Goal: Task Accomplishment & Management: Manage account settings

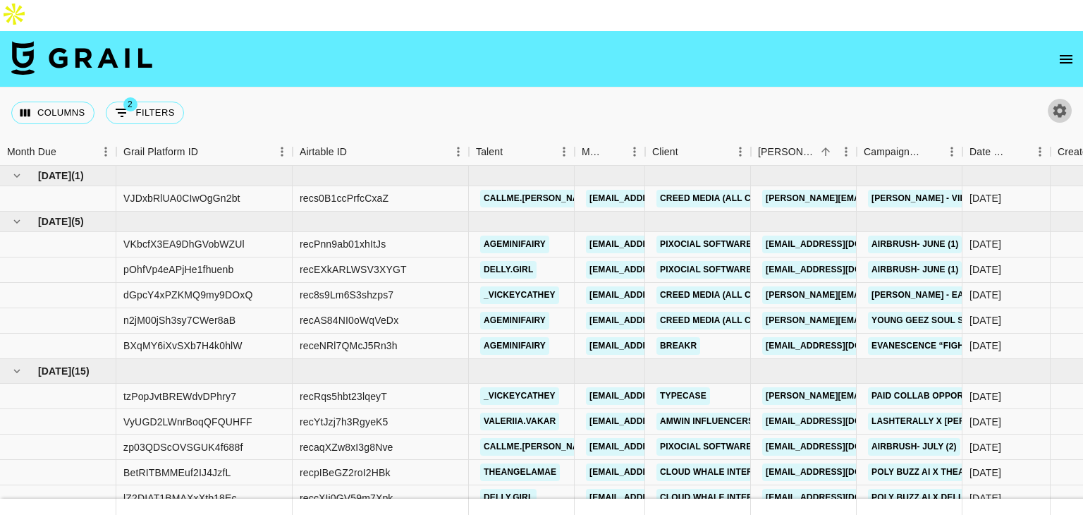
click at [1058, 102] on icon "button" at bounding box center [1059, 110] width 17 height 17
select select "[DATE]"
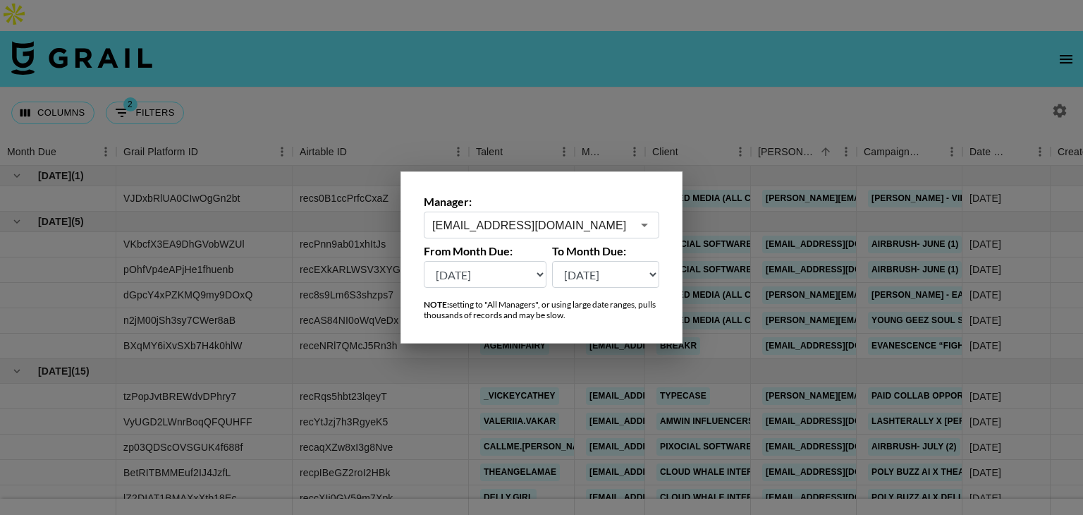
click at [904, 104] on div at bounding box center [541, 257] width 1083 height 515
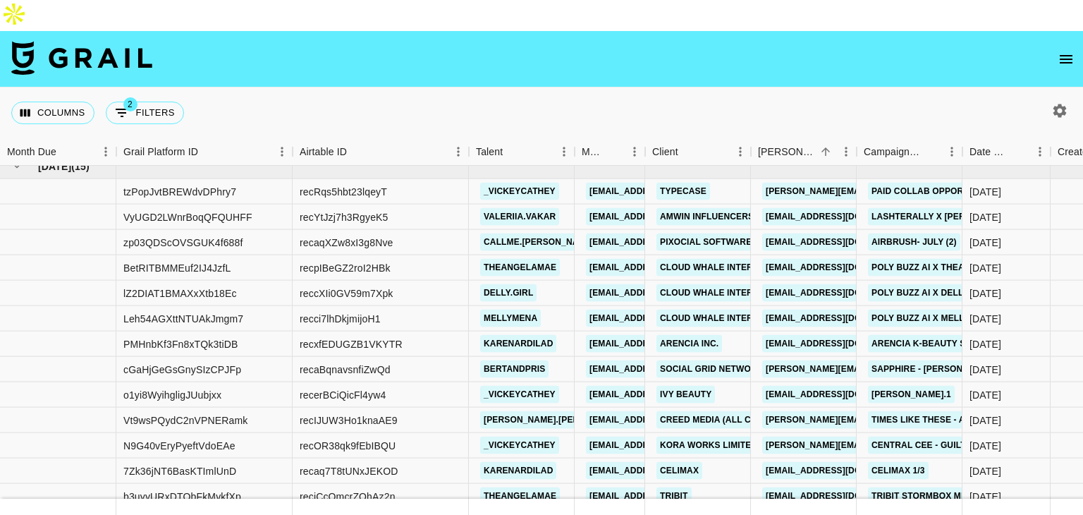
scroll to position [213, 0]
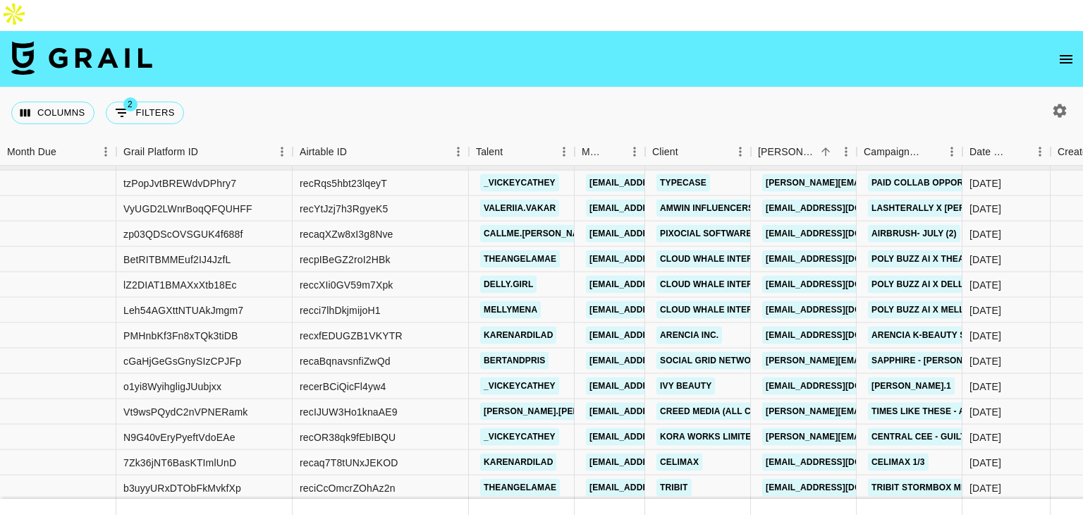
click at [853, 87] on div "Columns 2 Filters + Booking" at bounding box center [541, 112] width 1083 height 51
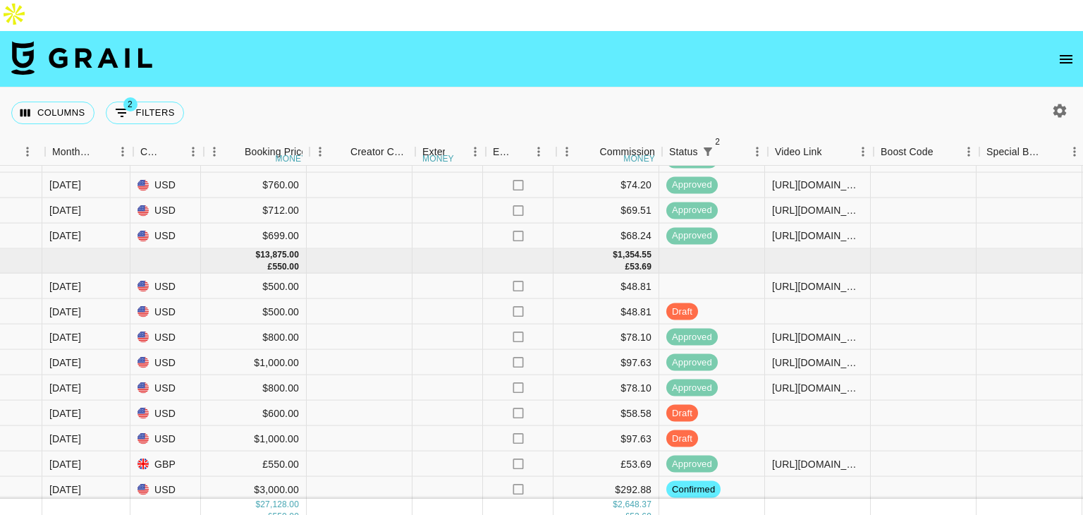
scroll to position [110, 1115]
click at [787, 299] on div at bounding box center [816, 311] width 106 height 25
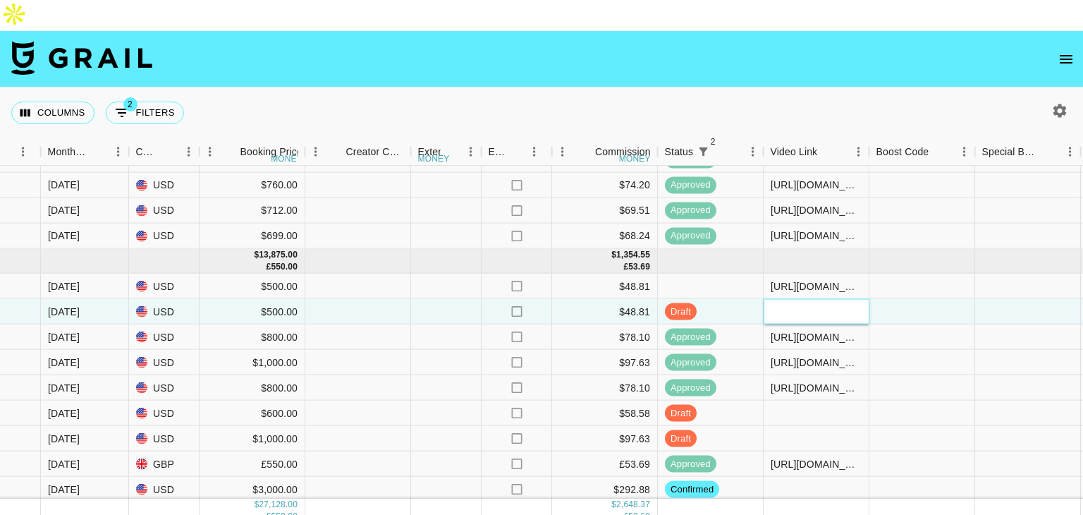
click at [787, 299] on div at bounding box center [816, 311] width 106 height 25
click at [799, 306] on input "text" at bounding box center [816, 311] width 104 height 11
paste input "https://www.tiktok.com/t/ZP8k7BWDK/"
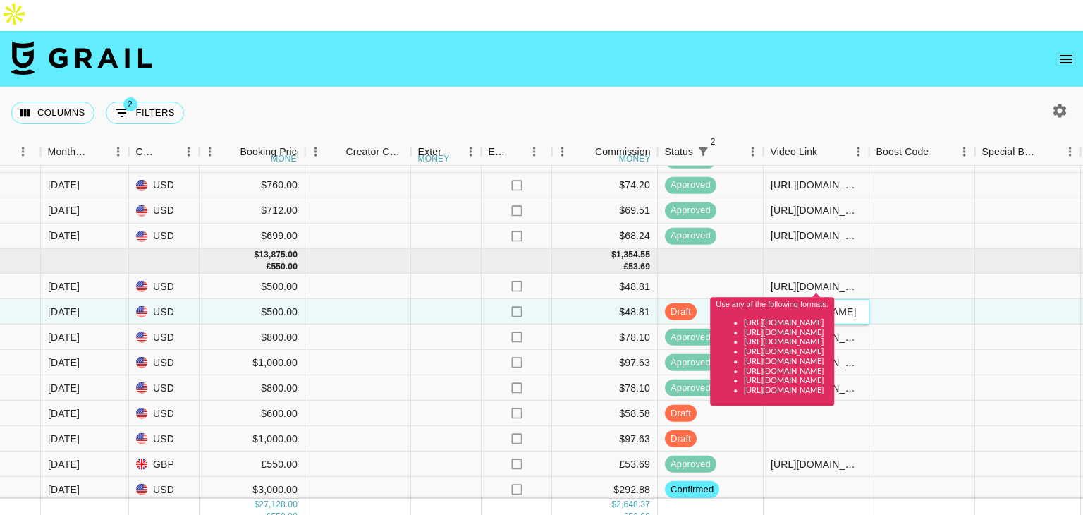
scroll to position [0, 0]
click at [814, 306] on input "https://www.tiktok.com/t/ZP8k7BWDK/" at bounding box center [816, 311] width 104 height 11
paste input "@valeriia.vakar/video/7537013697881902366?_t=ZP-8ylbSlff9Ch&_r=1"
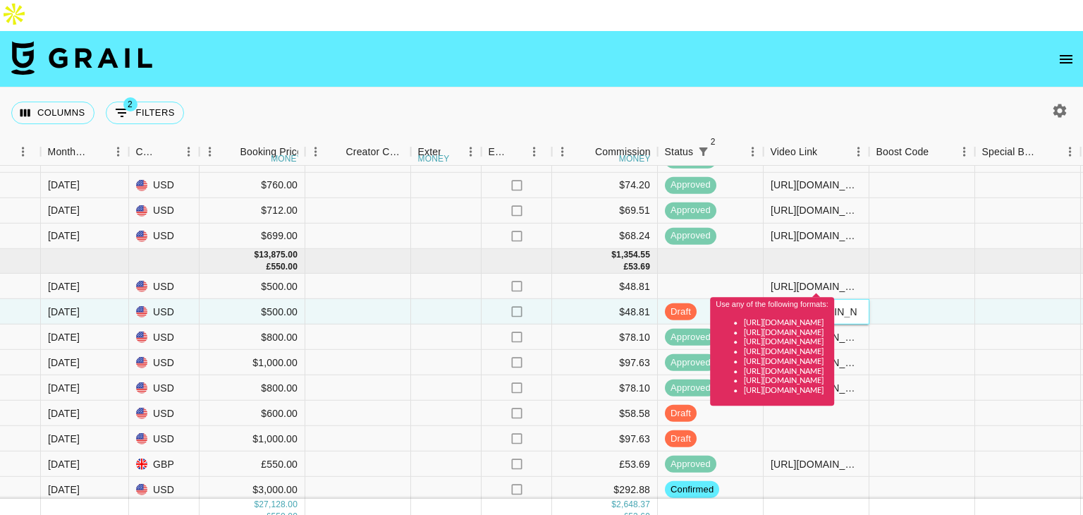
type input "https://www.tiktok.com/@valeriia.vakar/video/7537013697881902366?_t=ZP-8ylbSlff…"
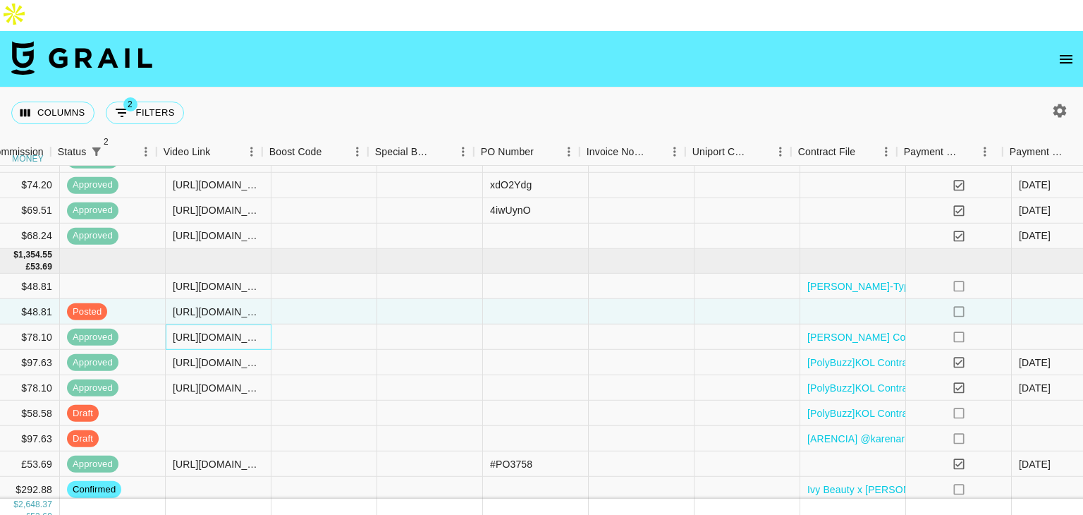
scroll to position [110, 1920]
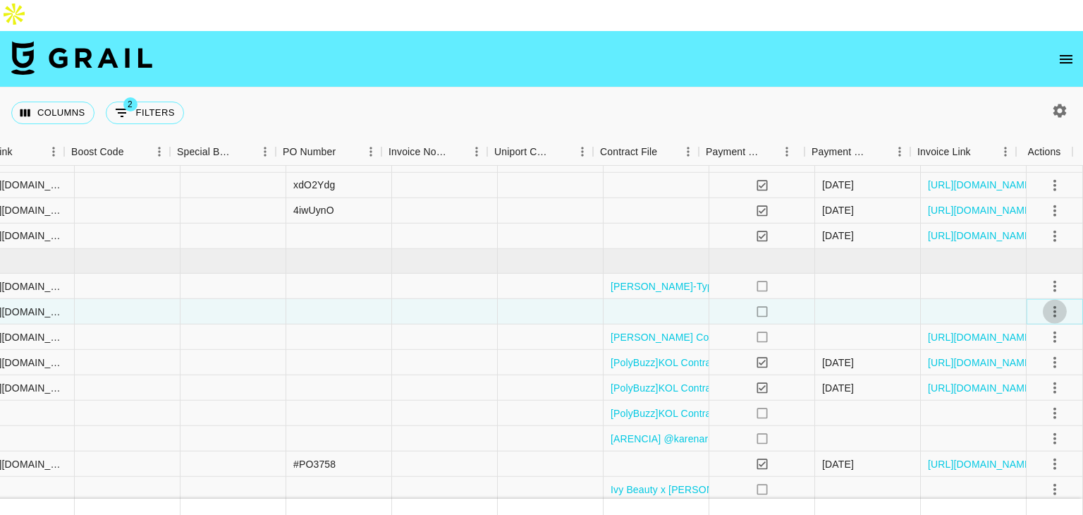
click at [1046, 303] on icon "select merge strategy" at bounding box center [1054, 311] width 17 height 17
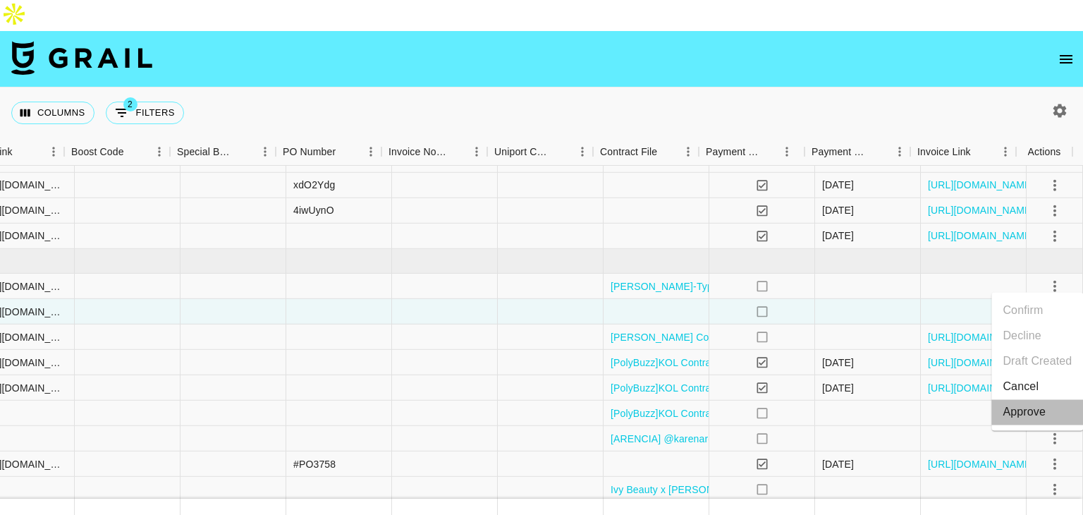
click at [1031, 405] on div "Approve" at bounding box center [1023, 411] width 43 height 17
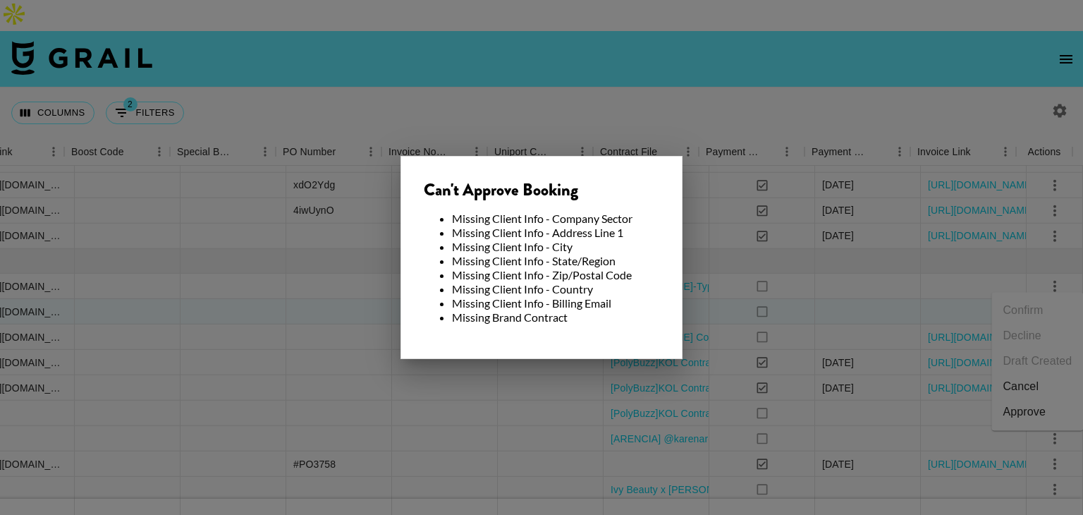
click at [933, 305] on div at bounding box center [541, 257] width 1083 height 515
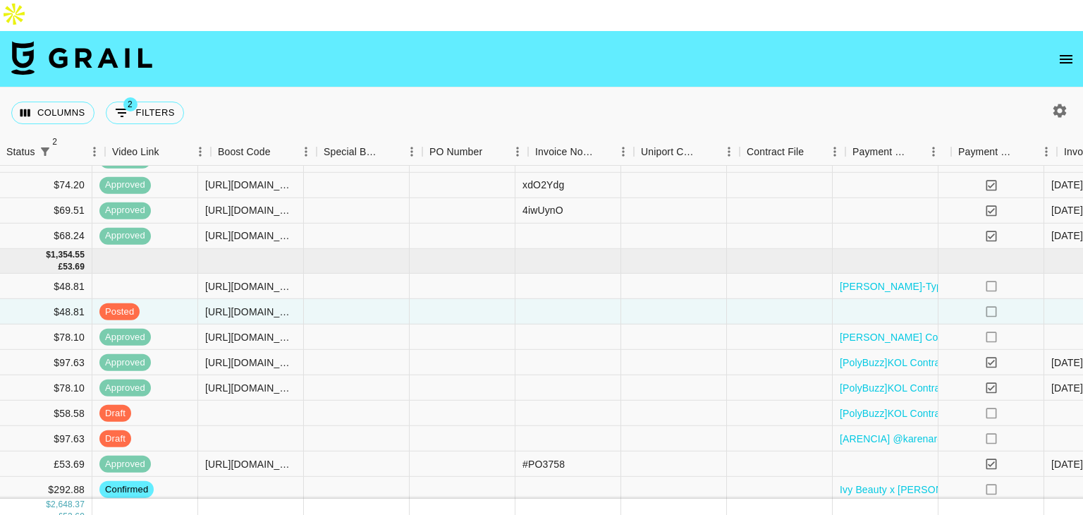
scroll to position [110, 1774]
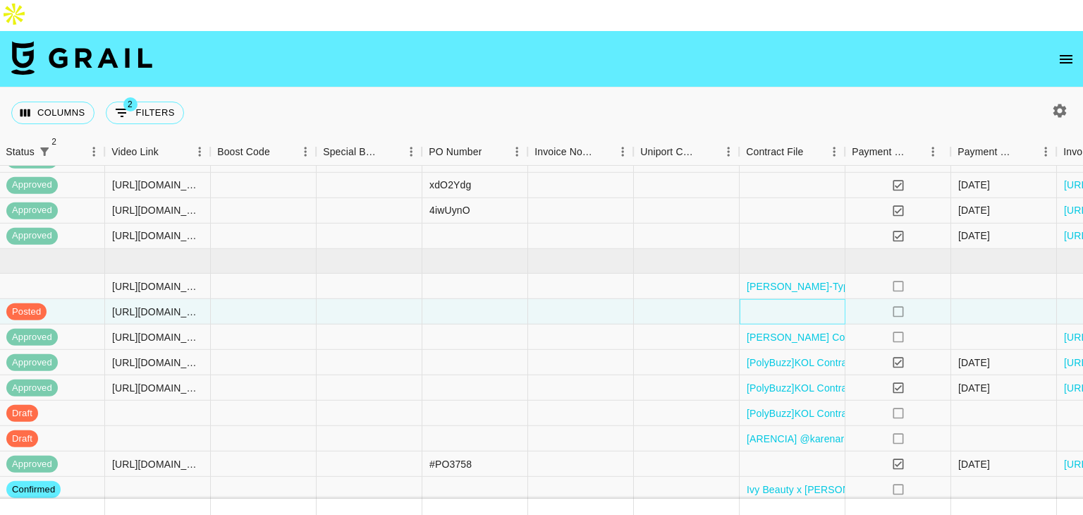
click at [761, 299] on div at bounding box center [792, 311] width 106 height 25
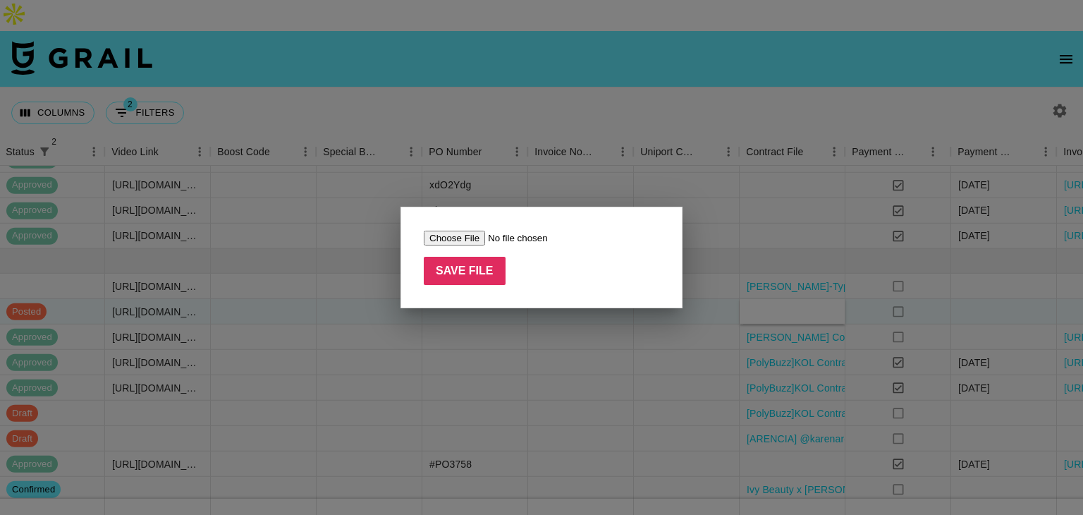
click at [436, 242] on input "file" at bounding box center [513, 238] width 178 height 15
click at [778, 281] on div at bounding box center [541, 257] width 1083 height 515
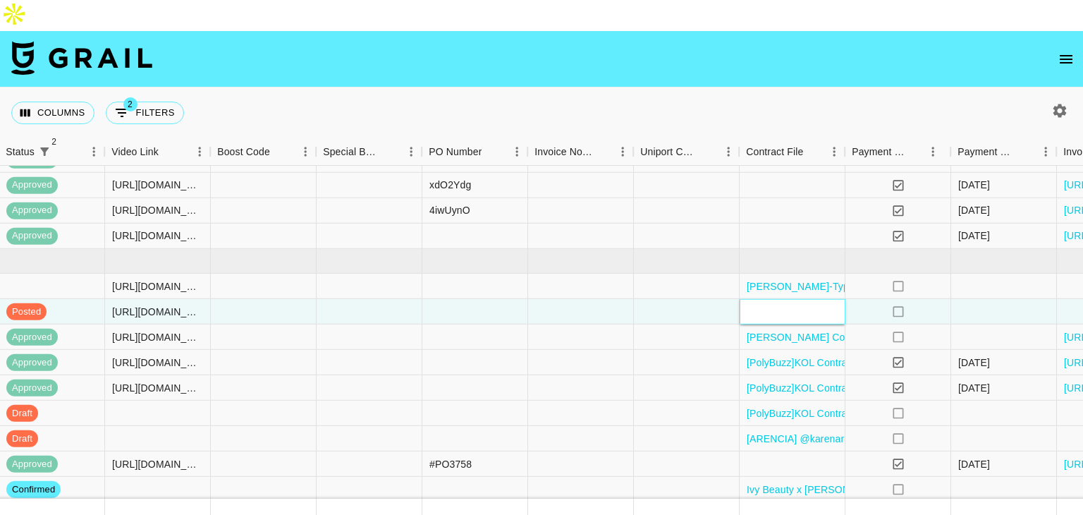
click at [753, 299] on div at bounding box center [792, 311] width 106 height 25
click at [786, 299] on div at bounding box center [792, 311] width 106 height 25
click at [950, 299] on div "no" at bounding box center [898, 311] width 106 height 25
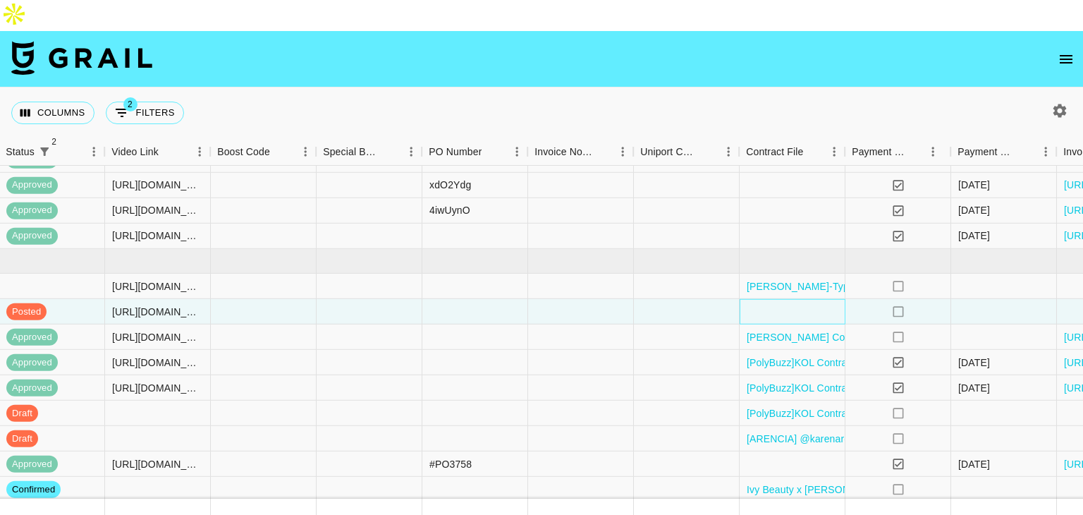
click at [804, 299] on div at bounding box center [792, 311] width 106 height 25
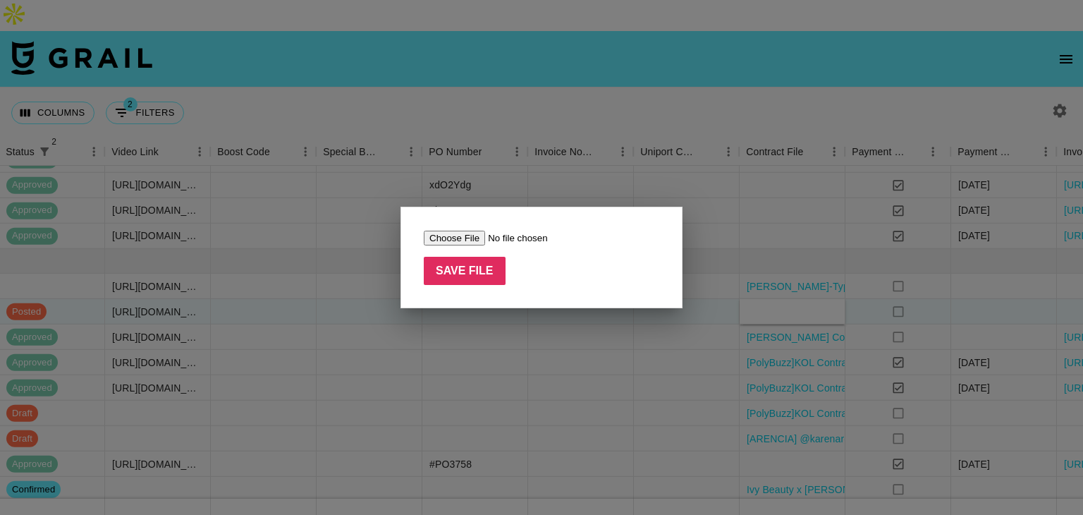
click at [804, 283] on div at bounding box center [541, 257] width 1083 height 515
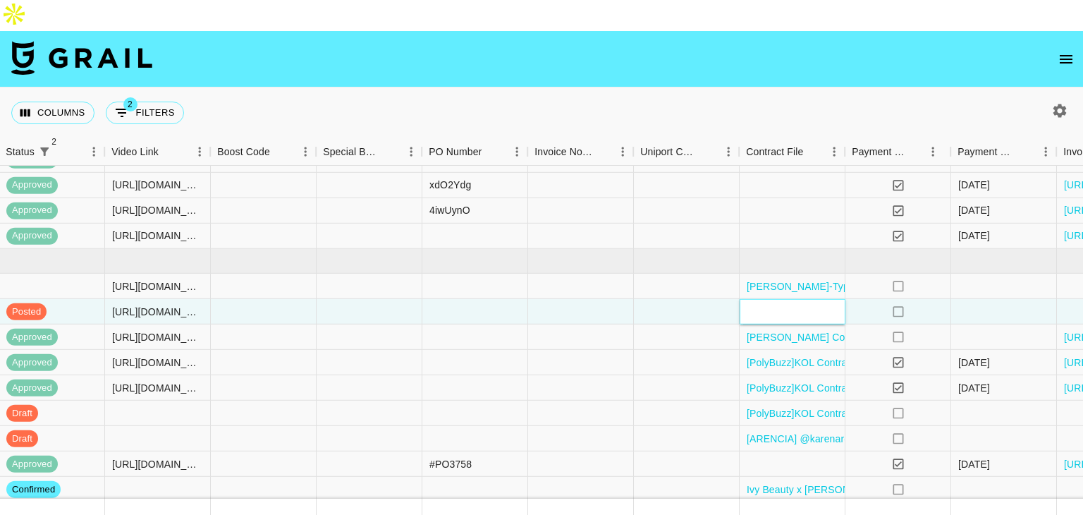
click at [795, 299] on div at bounding box center [792, 311] width 106 height 25
click at [782, 299] on div at bounding box center [792, 311] width 106 height 25
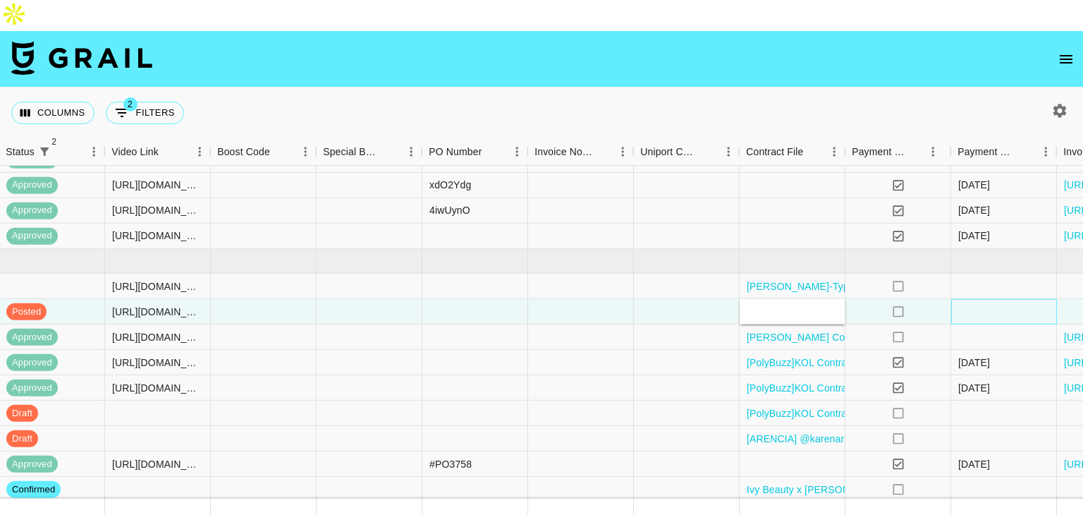
click at [983, 299] on div at bounding box center [1004, 311] width 106 height 25
click at [786, 299] on div at bounding box center [792, 311] width 106 height 25
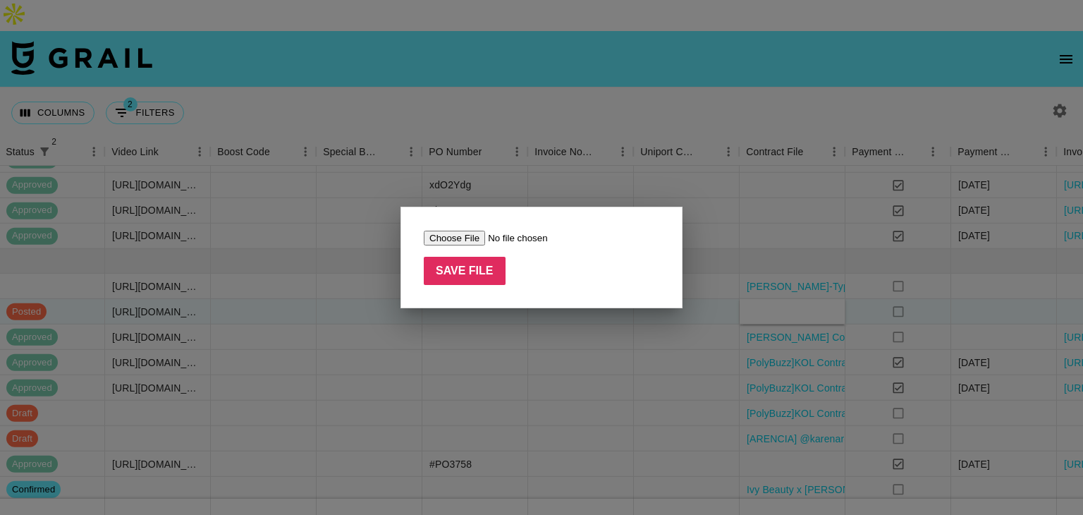
click at [477, 232] on input "file" at bounding box center [513, 238] width 178 height 15
type input "C:\fakepath\AMW&Creator Promotion Agreement - Chinese and English Versions.pdf"
click at [453, 268] on input "Save File" at bounding box center [465, 271] width 82 height 28
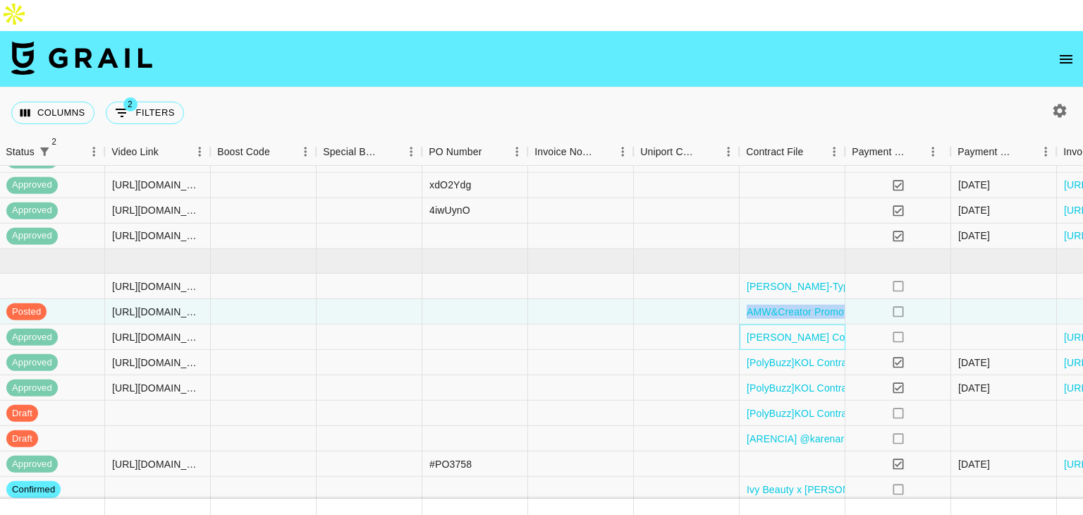
scroll to position [110, 1920]
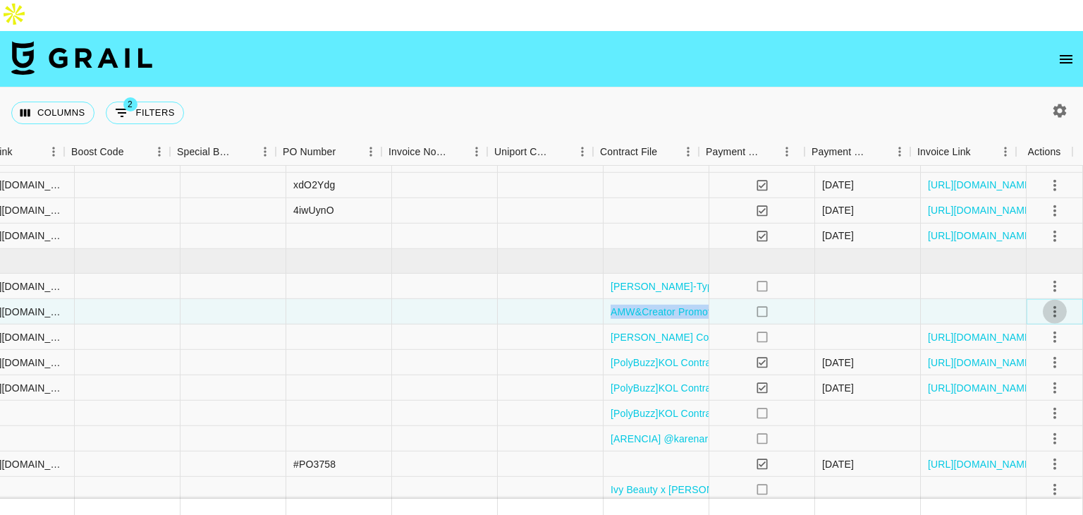
click at [1053, 306] on icon "select merge strategy" at bounding box center [1054, 311] width 3 height 11
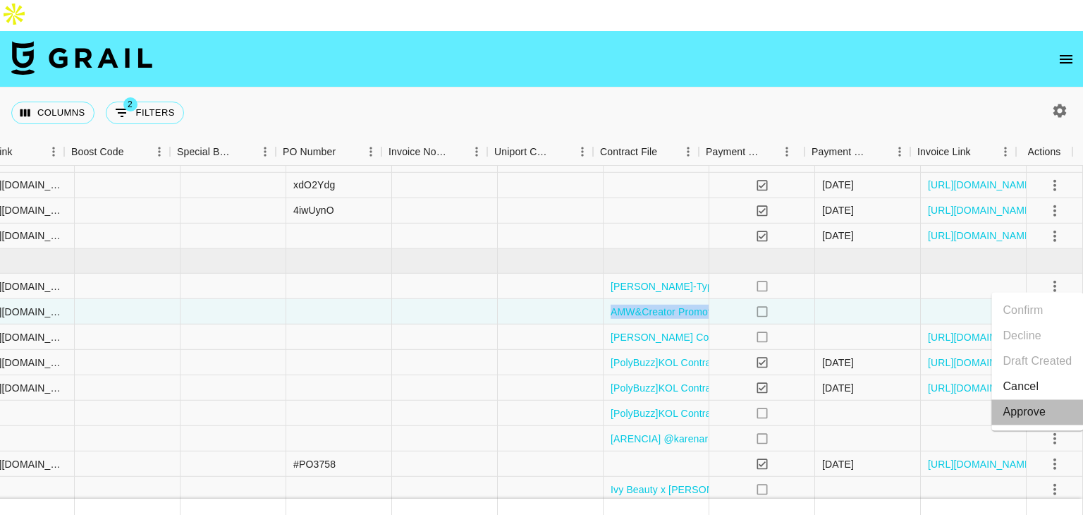
click at [1001, 414] on li "Approve" at bounding box center [1037, 411] width 92 height 25
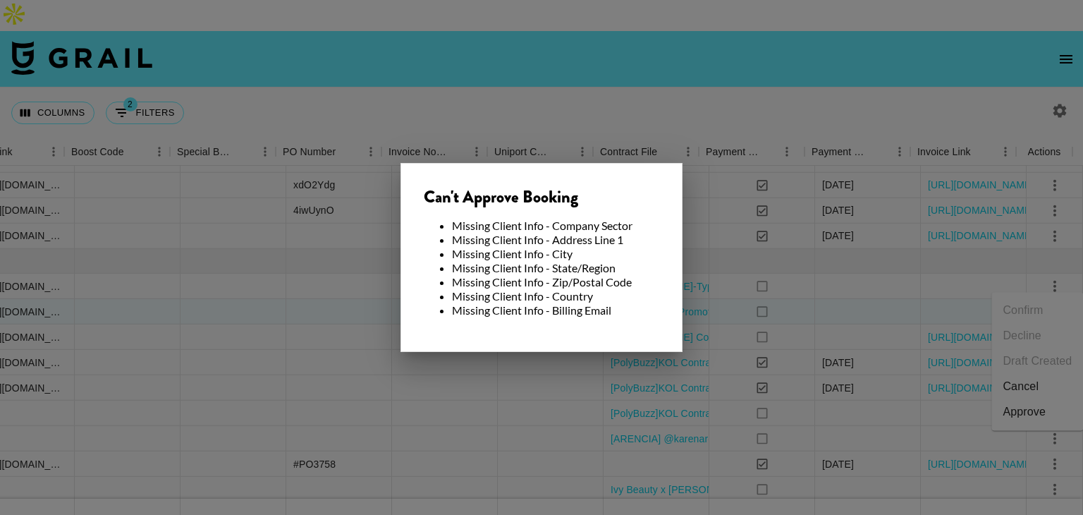
click at [790, 292] on div at bounding box center [541, 257] width 1083 height 515
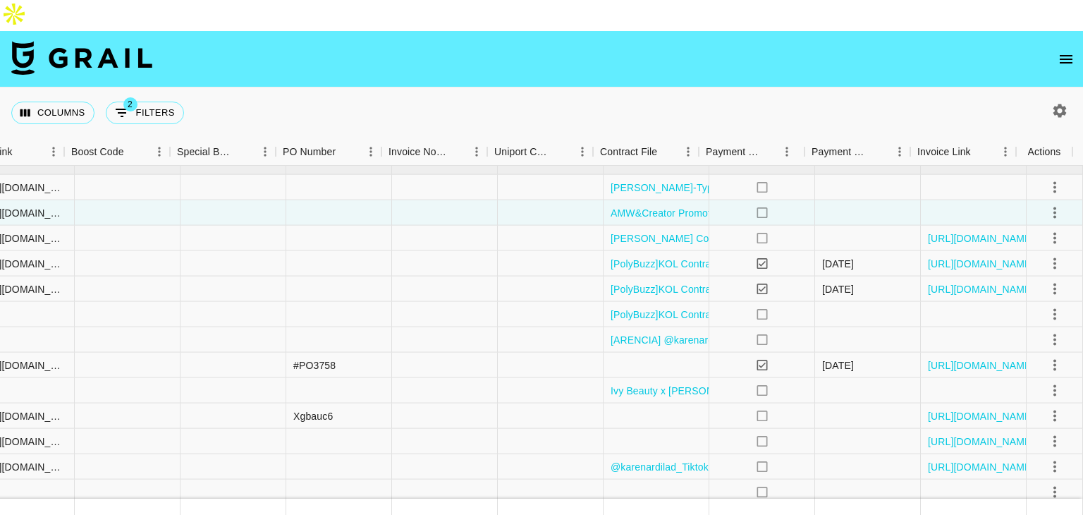
scroll to position [211, 1920]
click at [1058, 51] on icon "open drawer" at bounding box center [1065, 59] width 17 height 17
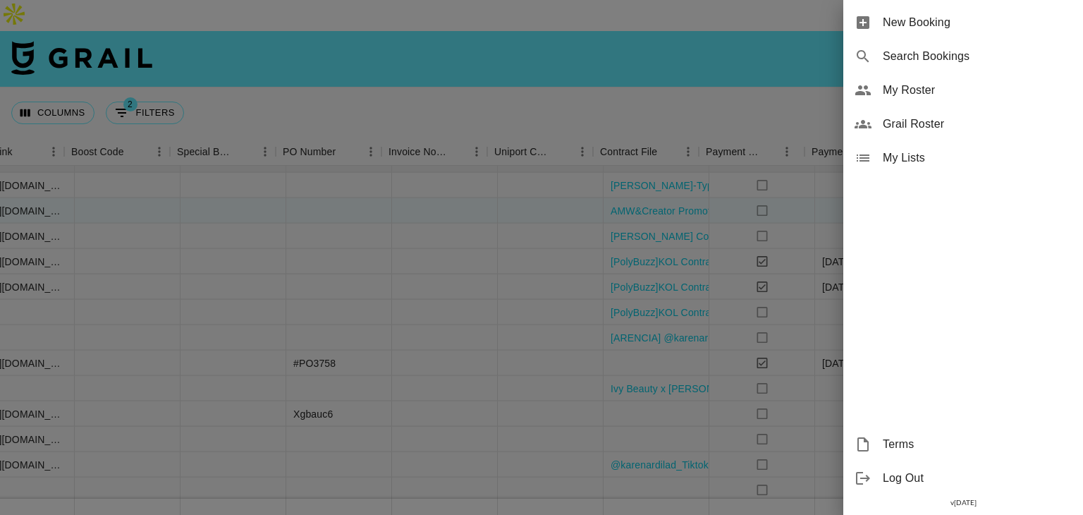
click at [915, 48] on span "Search Bookings" at bounding box center [977, 56] width 189 height 17
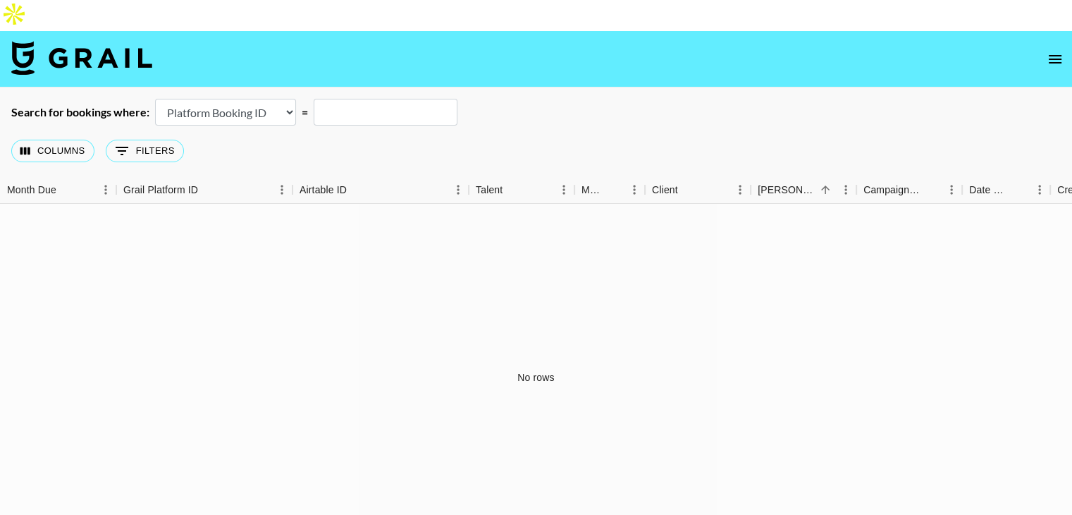
click at [245, 99] on select "Airtable Booking ID Platform Booking ID Platform Campaign ID" at bounding box center [225, 112] width 141 height 27
select select "airtableId"
click at [155, 99] on select "Airtable Booking ID Platform Booking ID Platform Campaign ID" at bounding box center [225, 112] width 141 height 27
click at [363, 99] on input "text" at bounding box center [386, 112] width 144 height 27
paste input "recti6jvnqhhp7xAa"
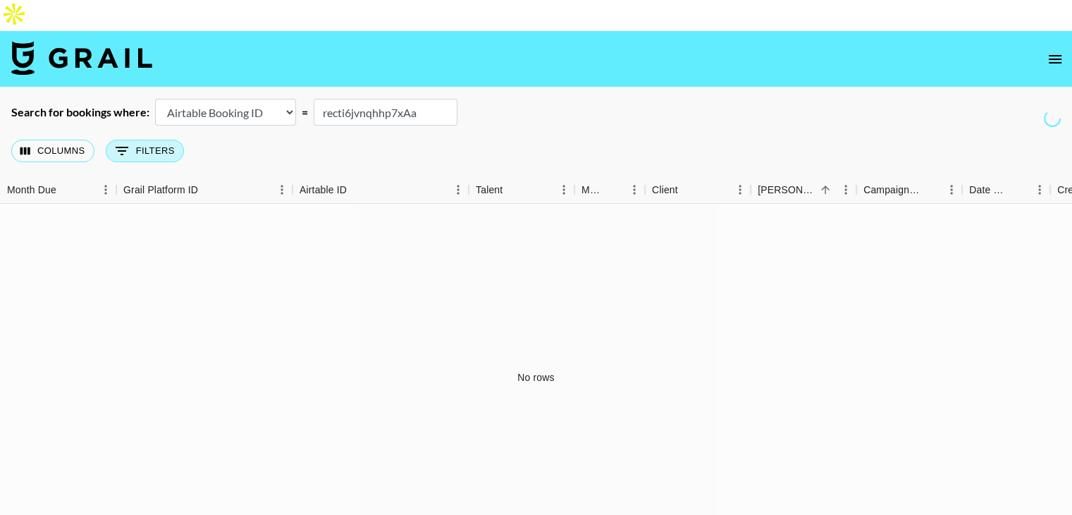
type input "recti6jvnqhhp7xAa"
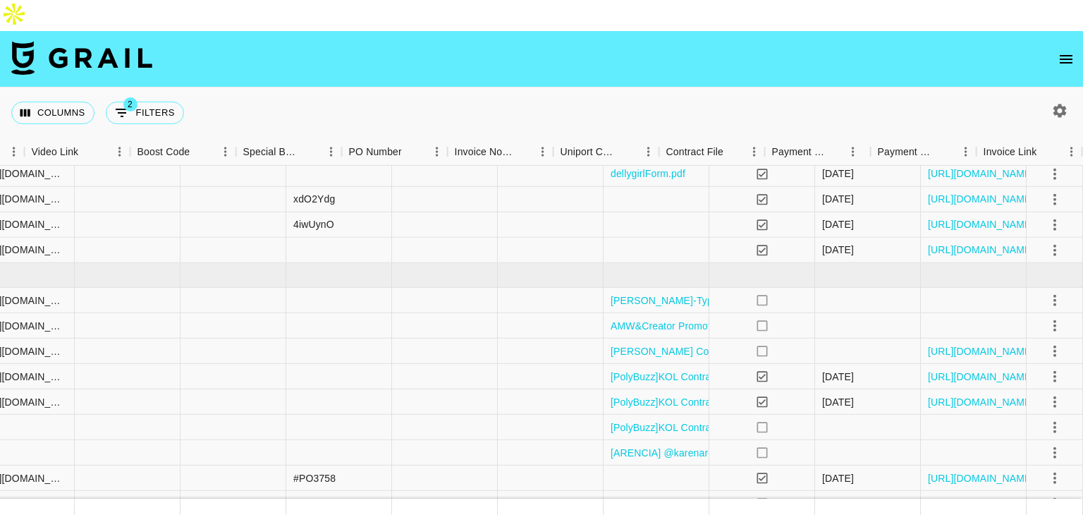
scroll to position [96, 1920]
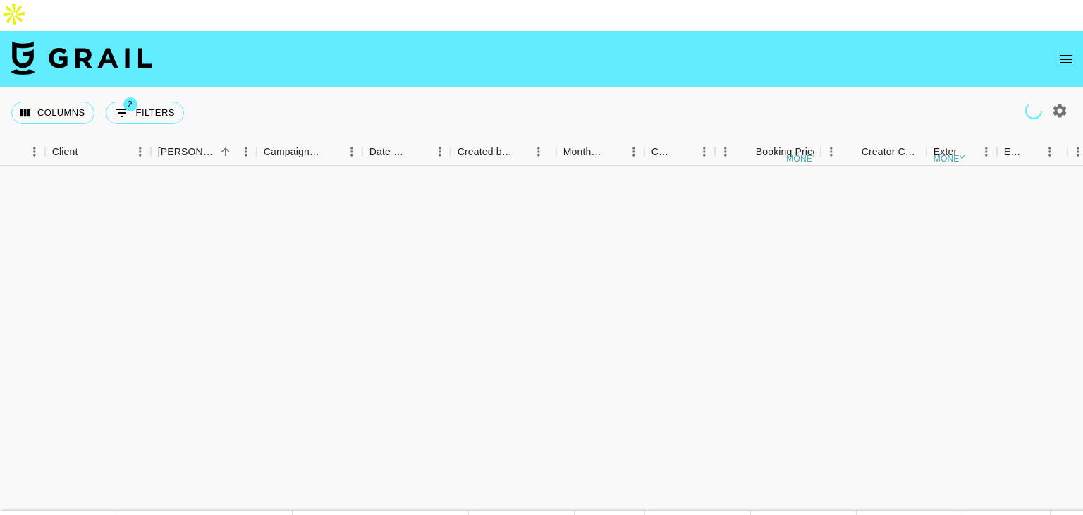
scroll to position [488, 600]
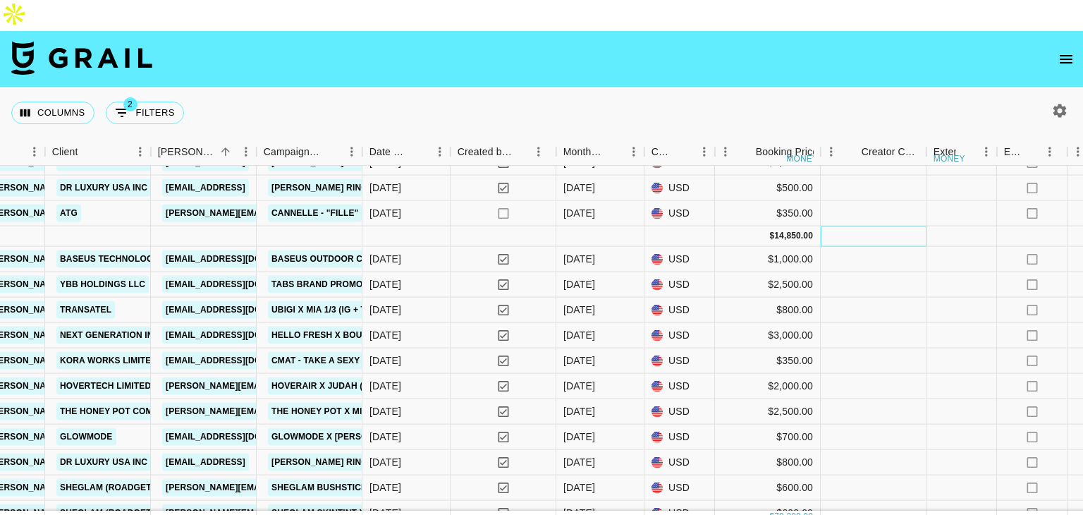
click at [878, 226] on div at bounding box center [874, 236] width 106 height 20
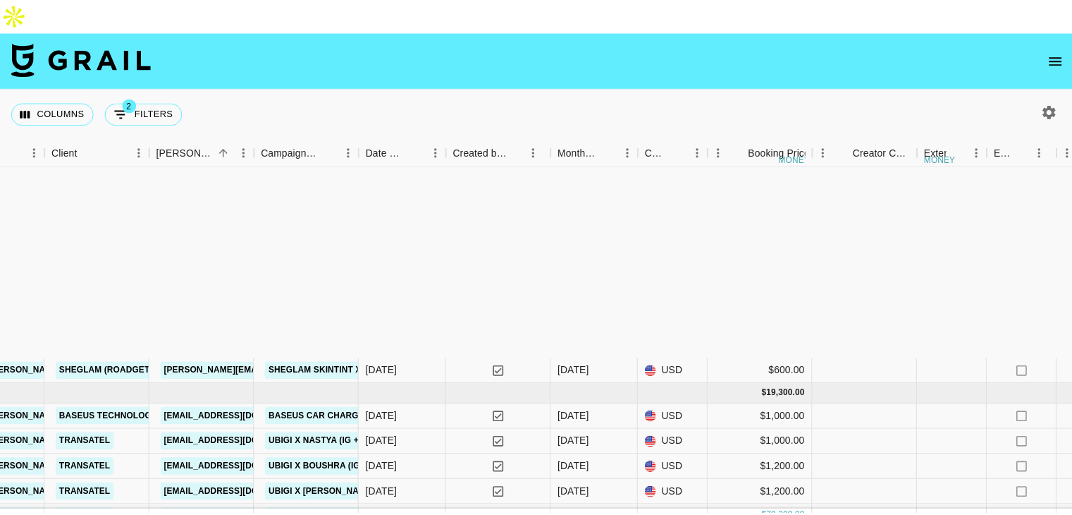
scroll to position [868, 600]
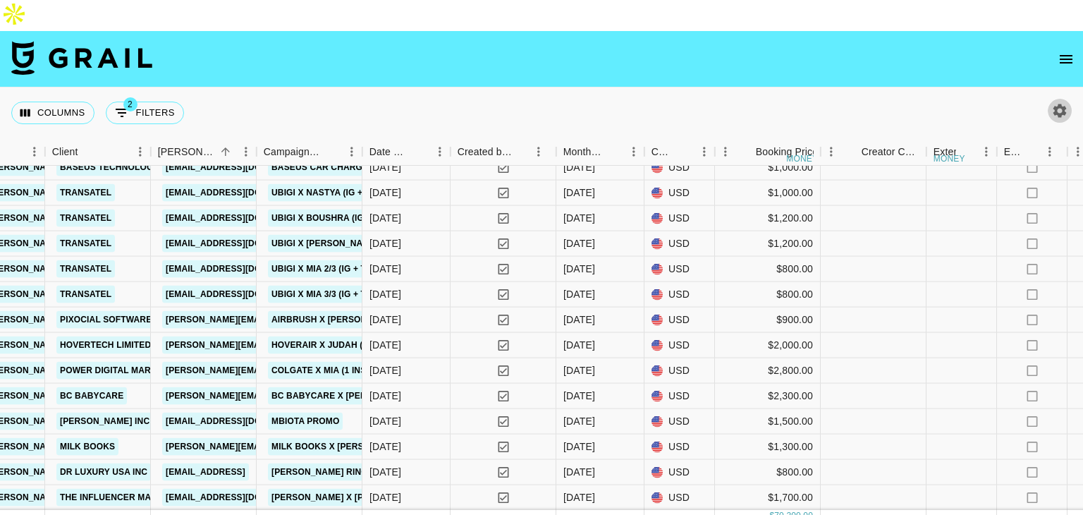
click at [1055, 102] on icon "button" at bounding box center [1059, 110] width 17 height 17
select select "[DATE]"
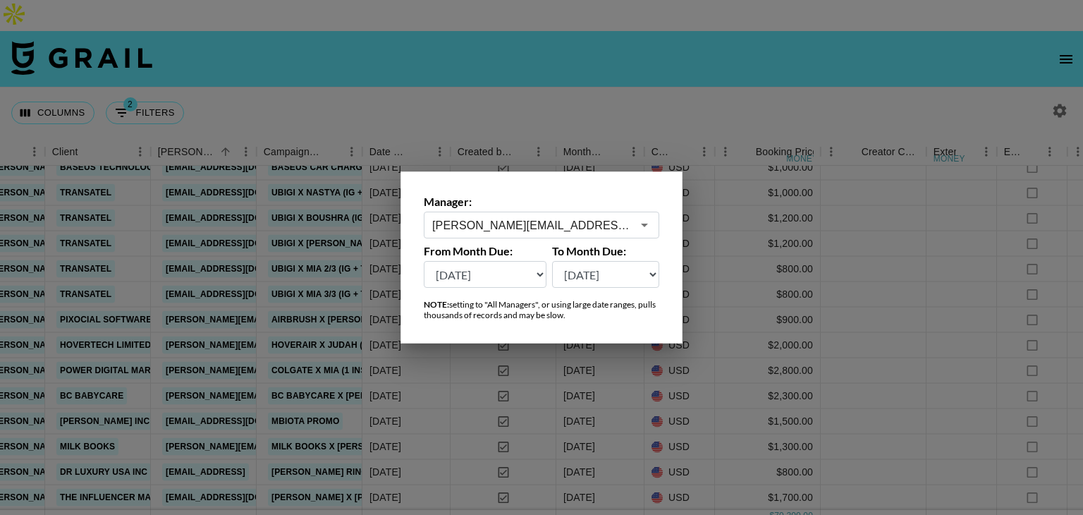
click at [871, 103] on div at bounding box center [541, 257] width 1083 height 515
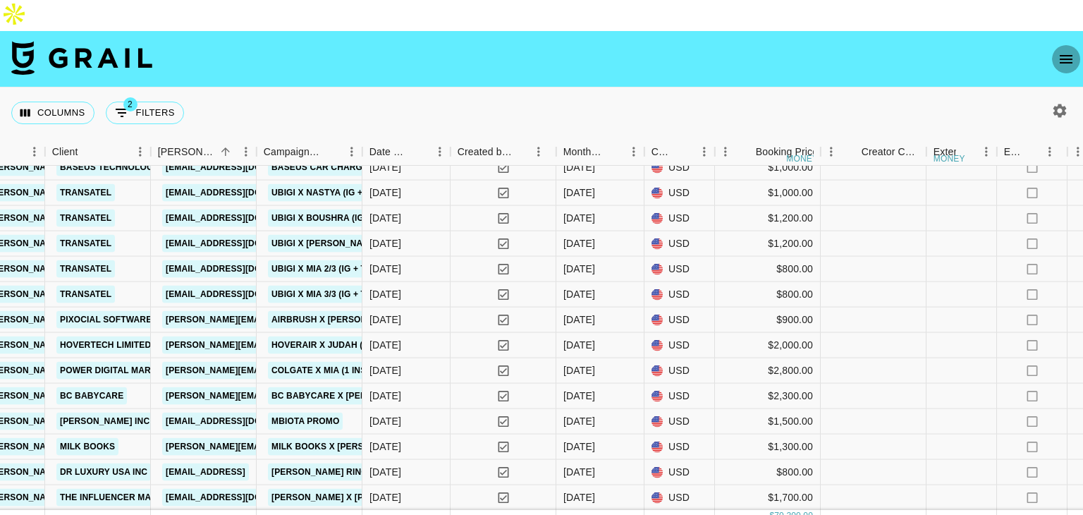
click at [1063, 51] on icon "open drawer" at bounding box center [1065, 59] width 17 height 17
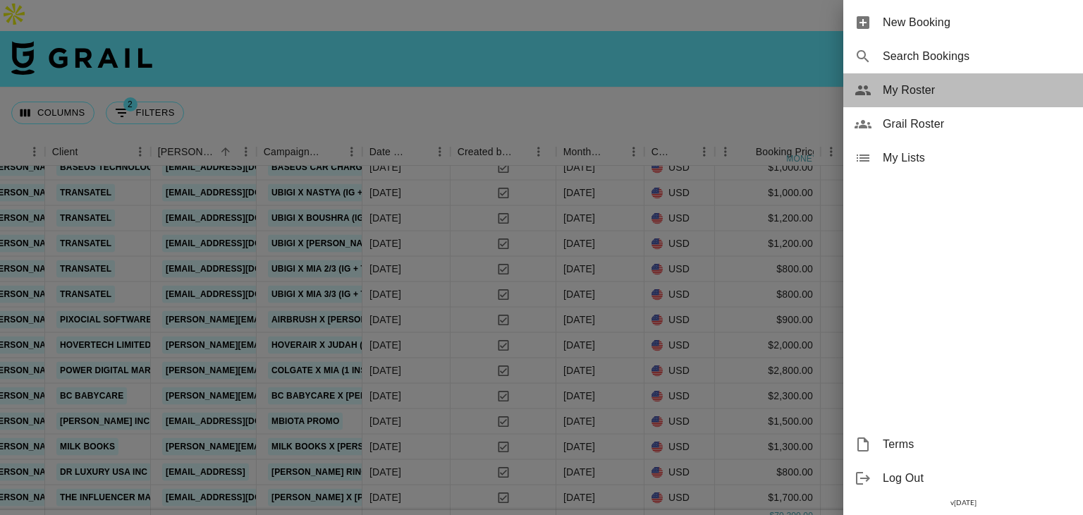
click at [902, 97] on span "My Roster" at bounding box center [977, 90] width 189 height 17
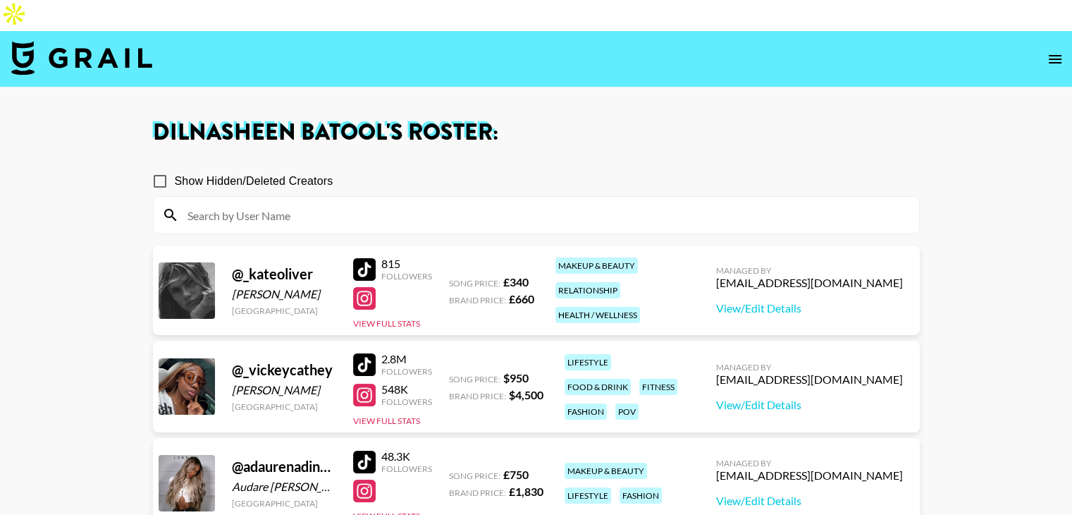
click at [226, 204] on input at bounding box center [545, 215] width 732 height 23
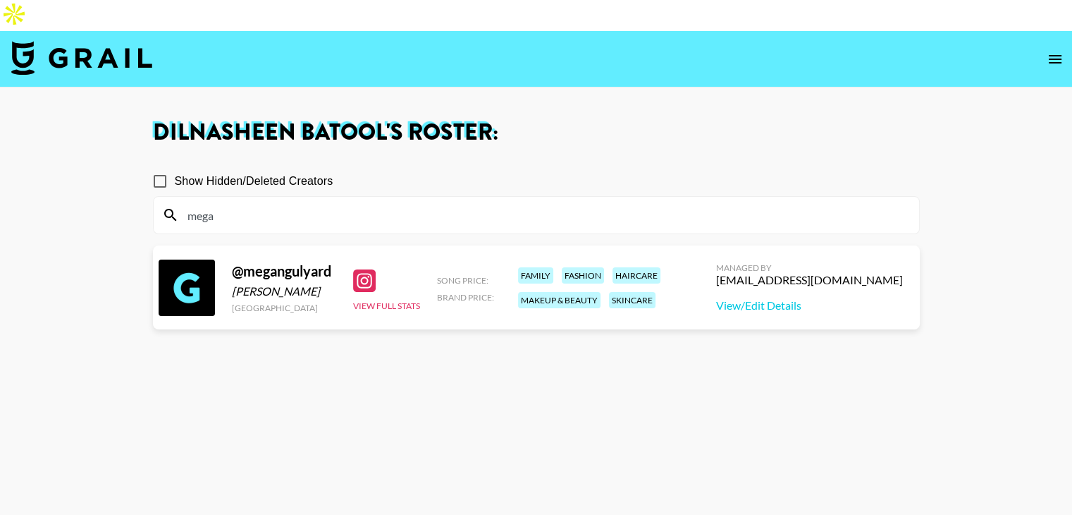
type input "mega"
click at [366, 269] on div at bounding box center [364, 280] width 23 height 23
click at [373, 300] on button "View Full Stats" at bounding box center [386, 305] width 67 height 11
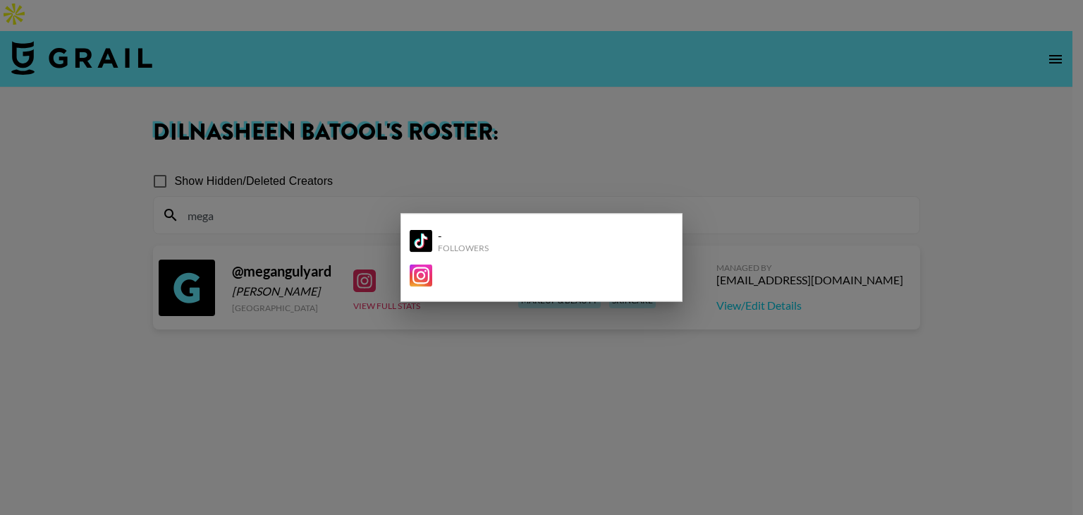
click at [321, 319] on div at bounding box center [541, 257] width 1083 height 515
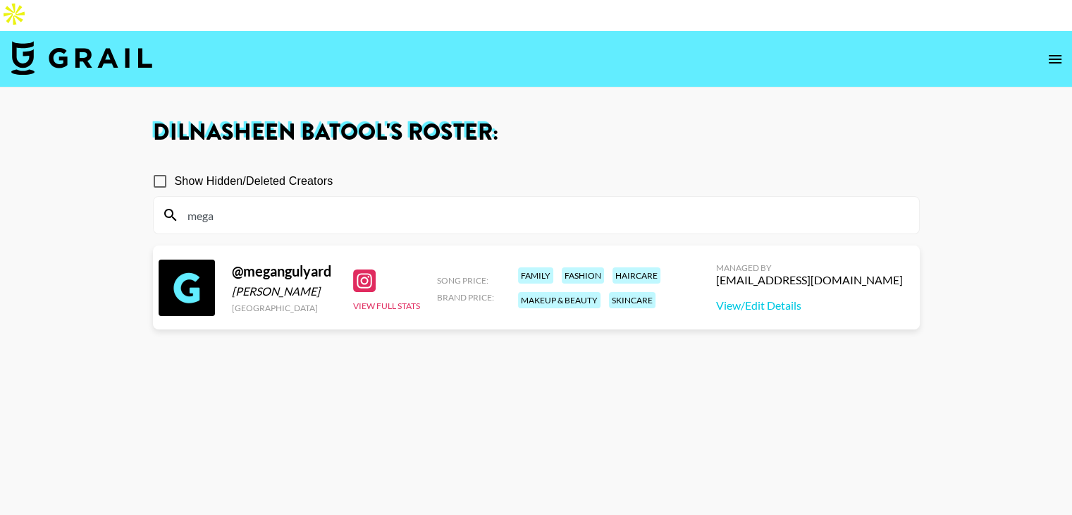
click at [183, 259] on div at bounding box center [187, 287] width 56 height 56
click at [279, 262] on div "@ megangulyard [PERSON_NAME] [GEOGRAPHIC_DATA]" at bounding box center [284, 287] width 104 height 51
click at [677, 264] on div "family fashion haircare makeup & beauty skincare" at bounding box center [601, 287] width 174 height 49
click at [758, 298] on link "View/Edit Details" at bounding box center [809, 305] width 187 height 14
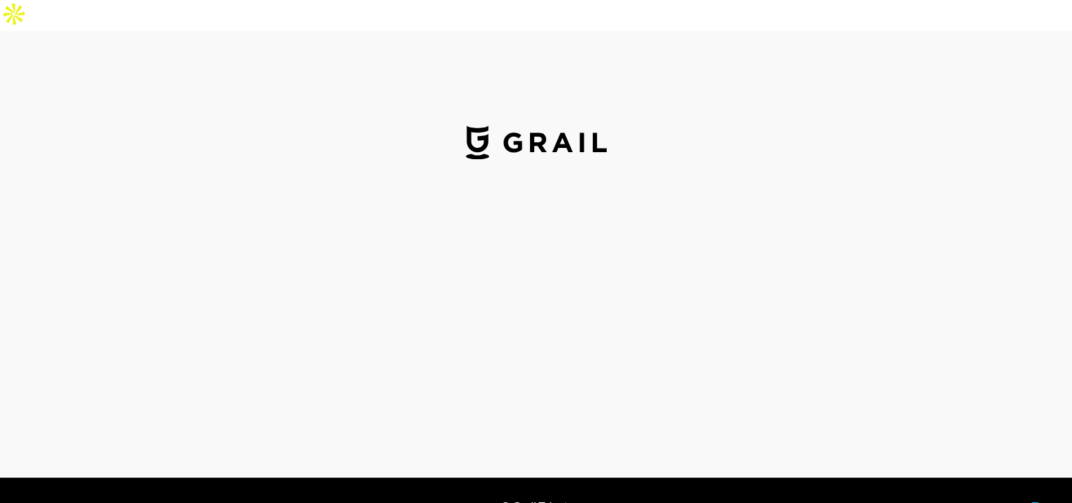
select select "USD"
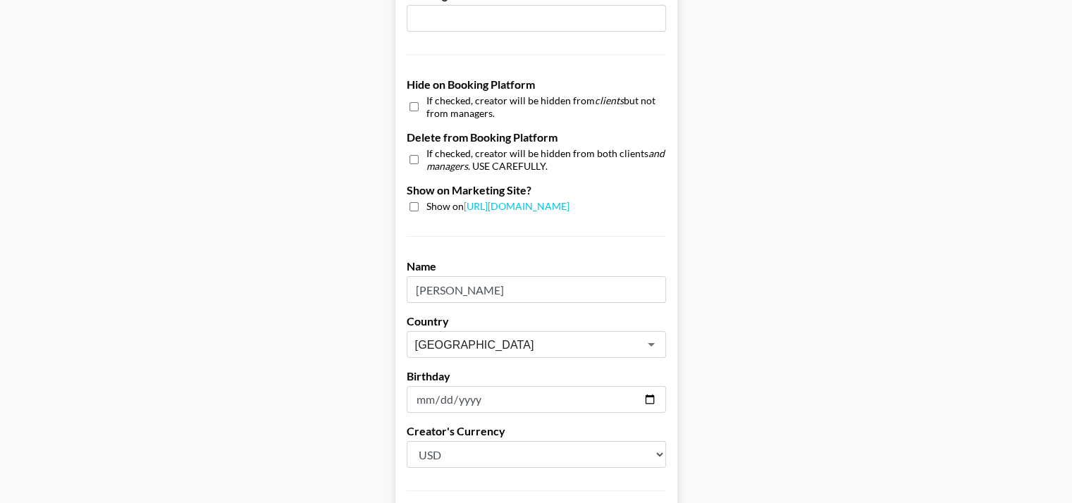
scroll to position [1286, 0]
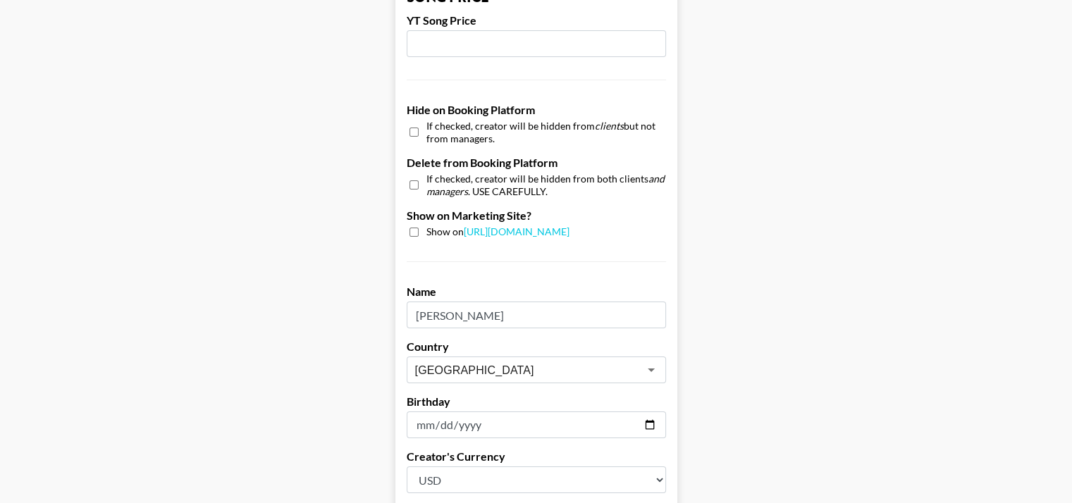
click at [424, 226] on div "Show on https://grail-talent.com/talent" at bounding box center [536, 232] width 259 height 13
click at [425, 226] on div "Show on https://grail-talent.com/talent" at bounding box center [536, 232] width 259 height 13
click at [419, 228] on input "checkbox" at bounding box center [414, 232] width 9 height 9
checkbox input "true"
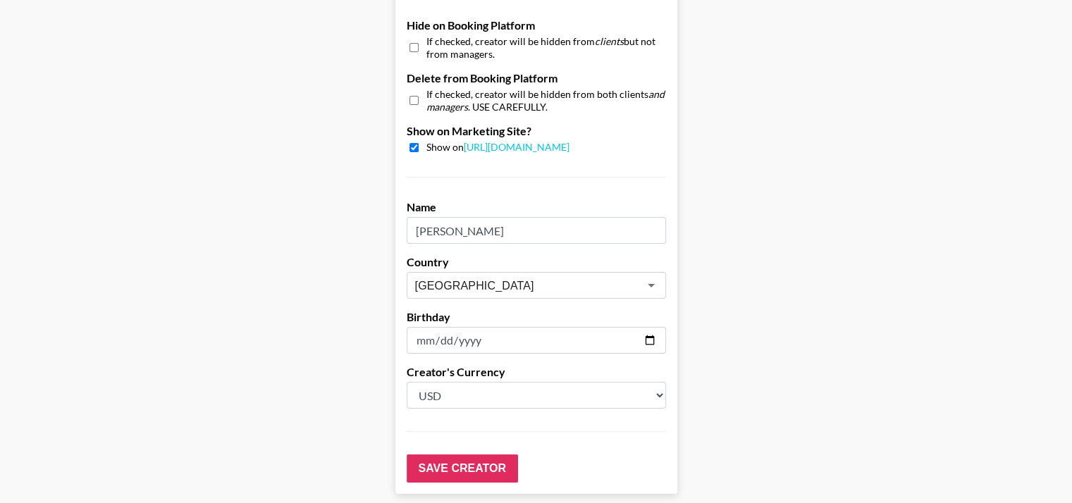
scroll to position [1408, 0]
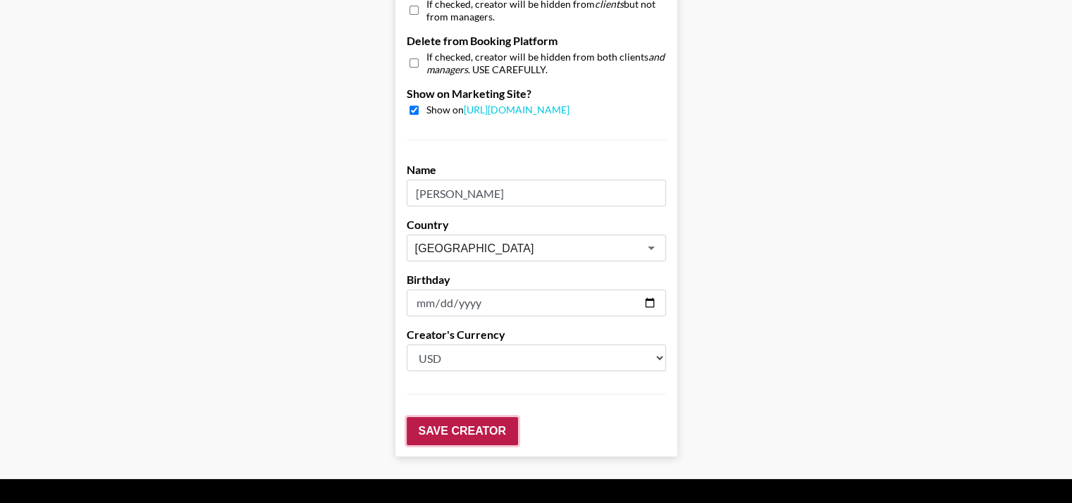
click at [446, 417] on input "Save Creator" at bounding box center [462, 431] width 111 height 28
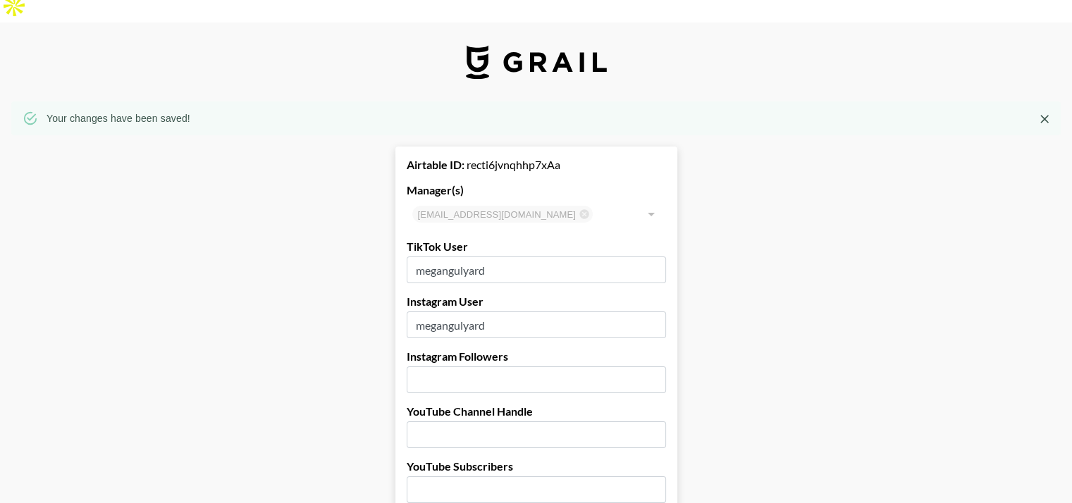
scroll to position [0, 0]
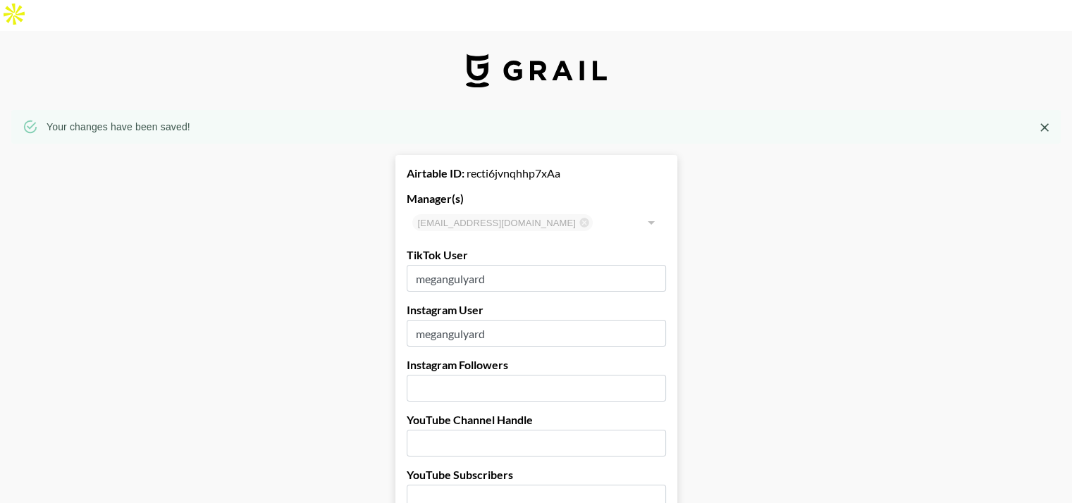
click at [651, 213] on div at bounding box center [650, 223] width 18 height 20
click at [653, 213] on div at bounding box center [650, 223] width 18 height 20
click at [539, 166] on div "Airtable ID: recti6jvnqhhp7xAa" at bounding box center [536, 173] width 259 height 14
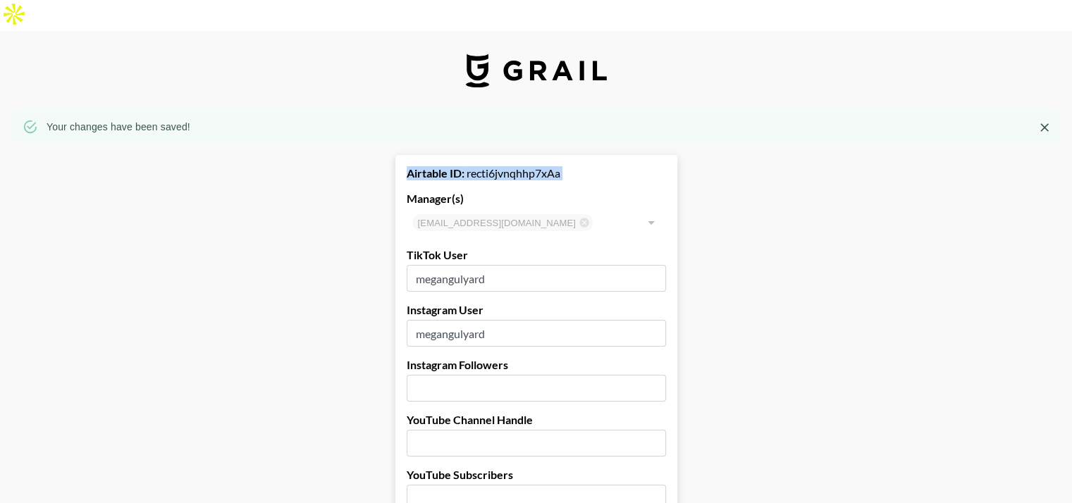
click at [539, 166] on div "Airtable ID: recti6jvnqhhp7xAa" at bounding box center [536, 173] width 259 height 14
copy div "recti6jvnqhhp7xAa"
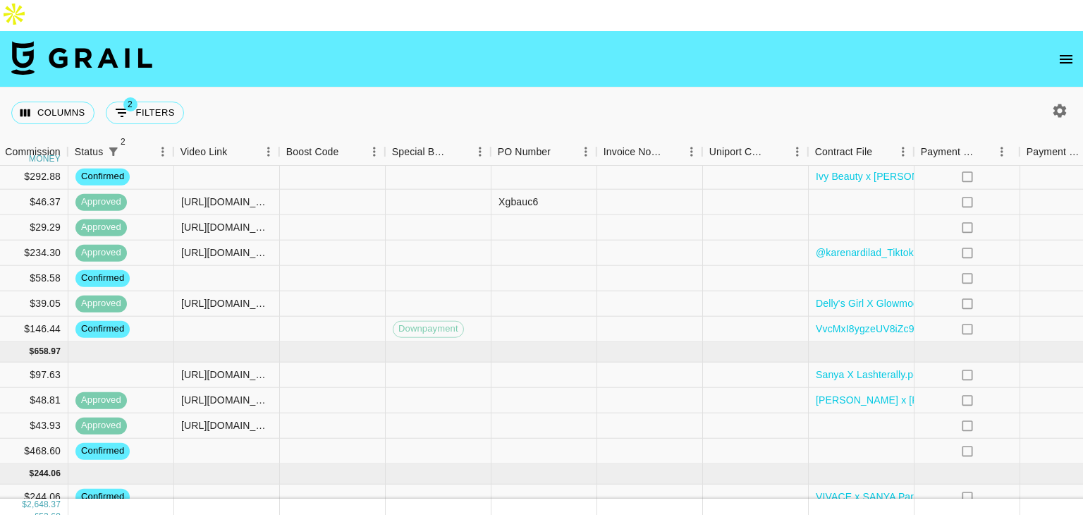
scroll to position [422, 1920]
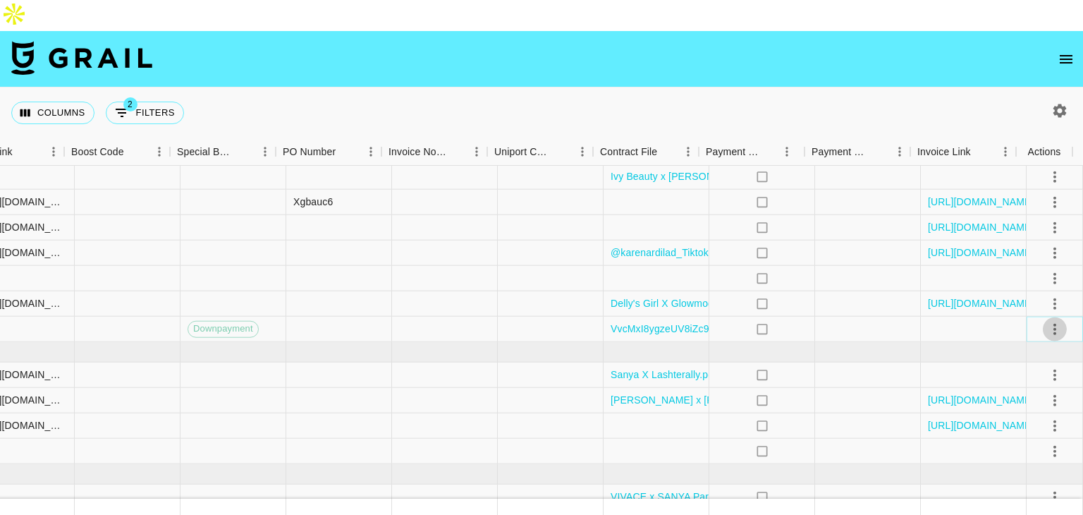
click at [1047, 320] on icon "select merge strategy" at bounding box center [1054, 328] width 17 height 17
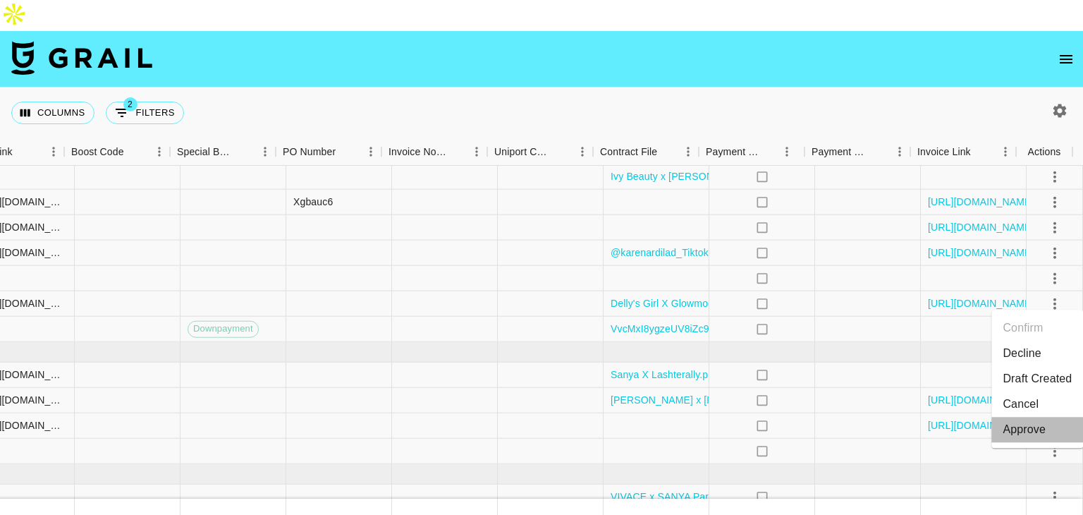
click at [1024, 432] on div "Approve" at bounding box center [1023, 429] width 43 height 17
